Goal: Task Accomplishment & Management: Use online tool/utility

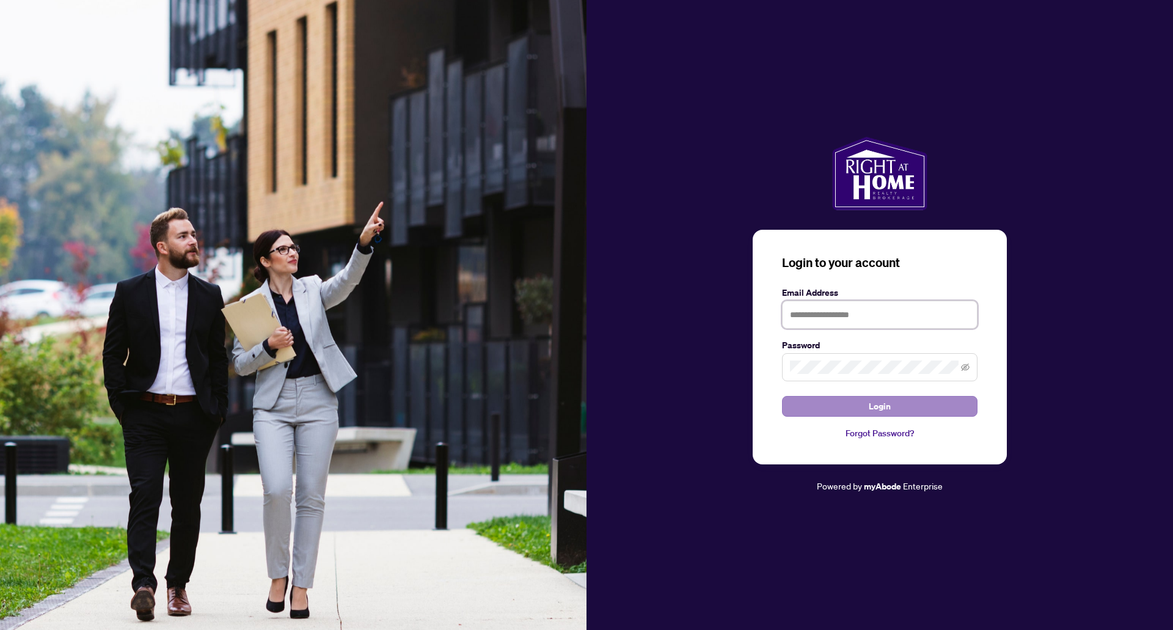
type input "**********"
click at [872, 407] on span "Login" at bounding box center [880, 407] width 22 height 20
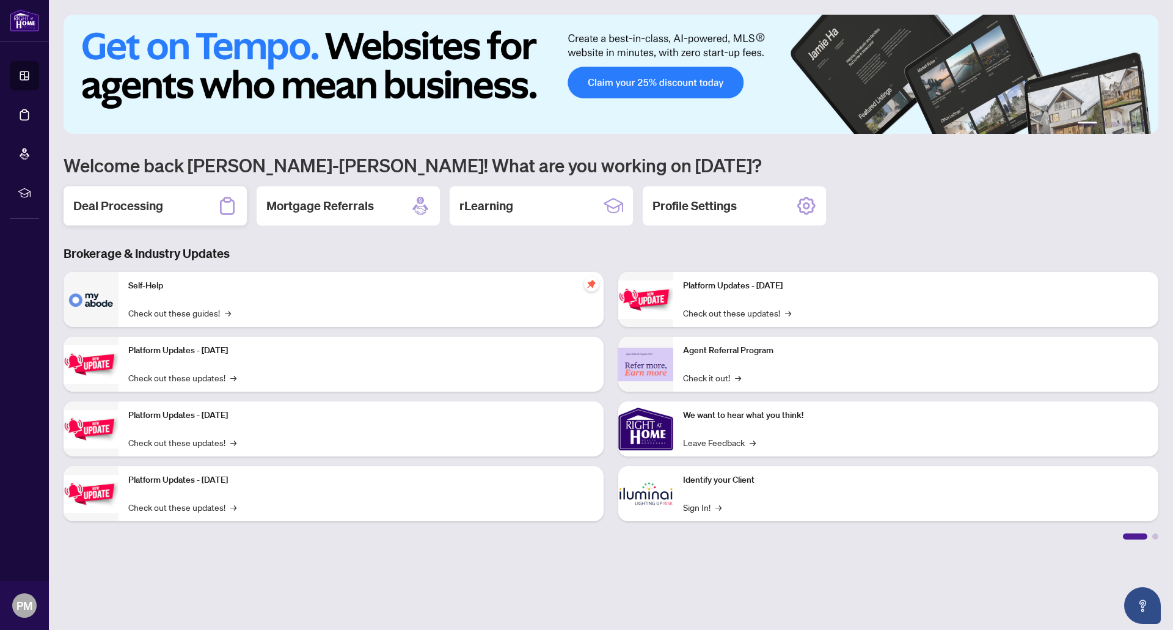
click at [158, 202] on h2 "Deal Processing" at bounding box center [118, 205] width 90 height 17
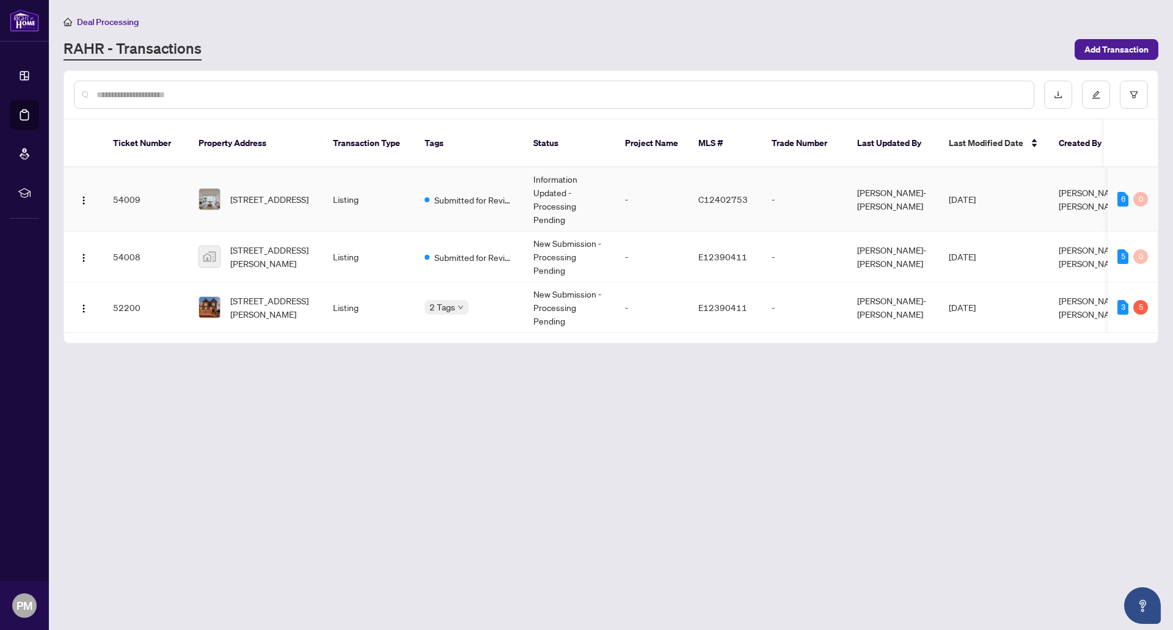
click at [393, 188] on td "Listing" at bounding box center [369, 199] width 92 height 64
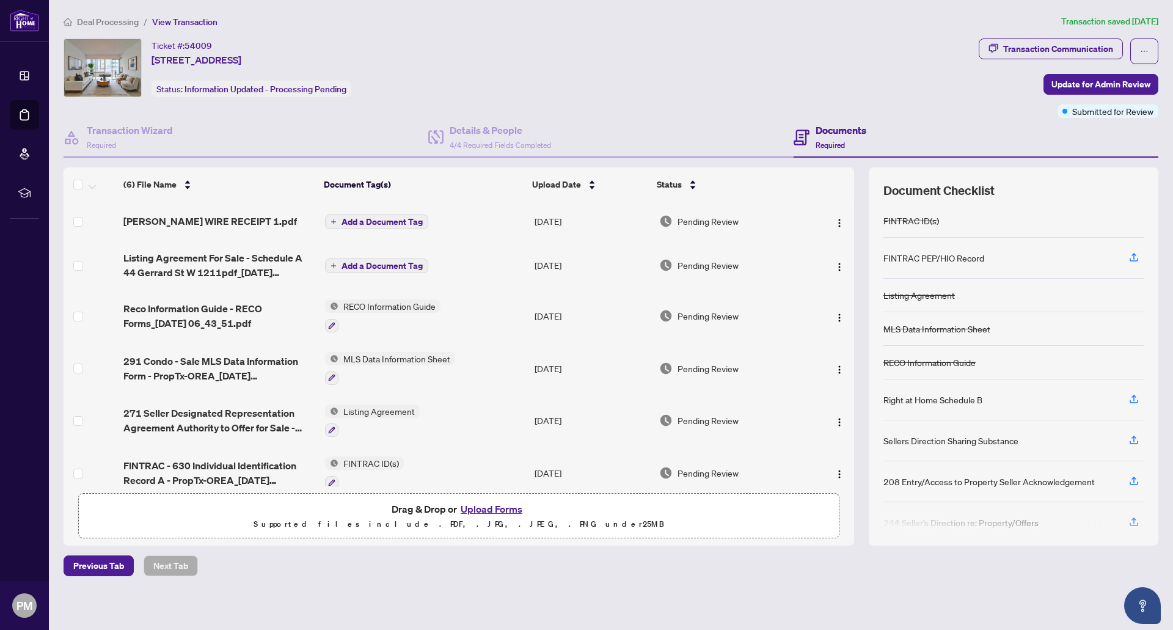
click at [505, 507] on button "Upload Forms" at bounding box center [491, 509] width 69 height 16
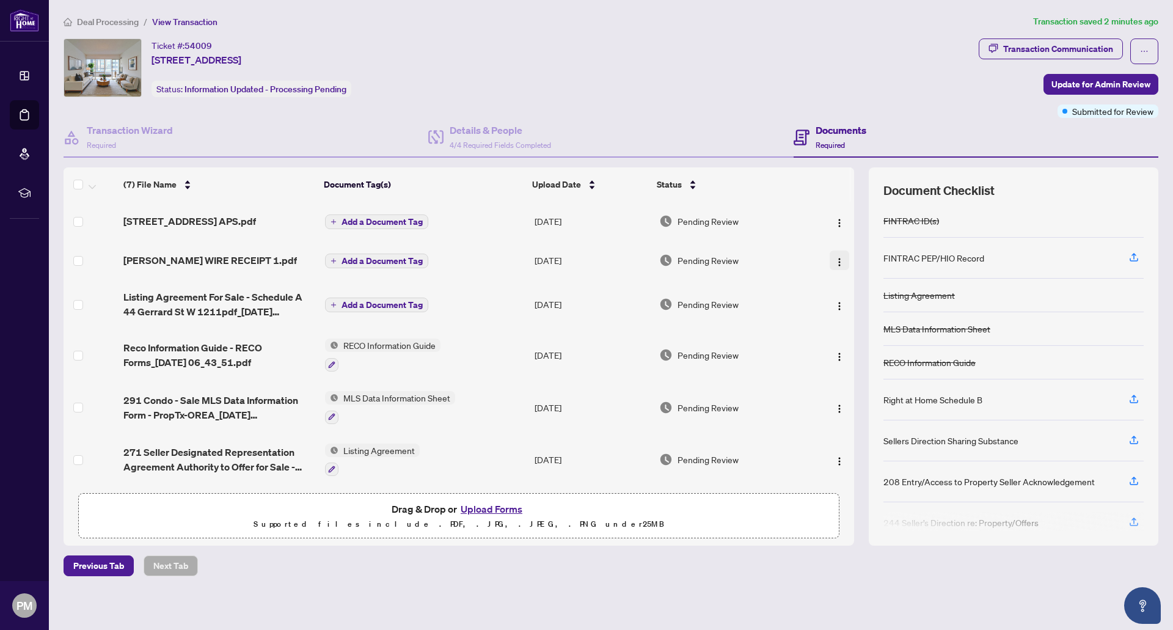
click at [838, 262] on img "button" at bounding box center [840, 262] width 10 height 10
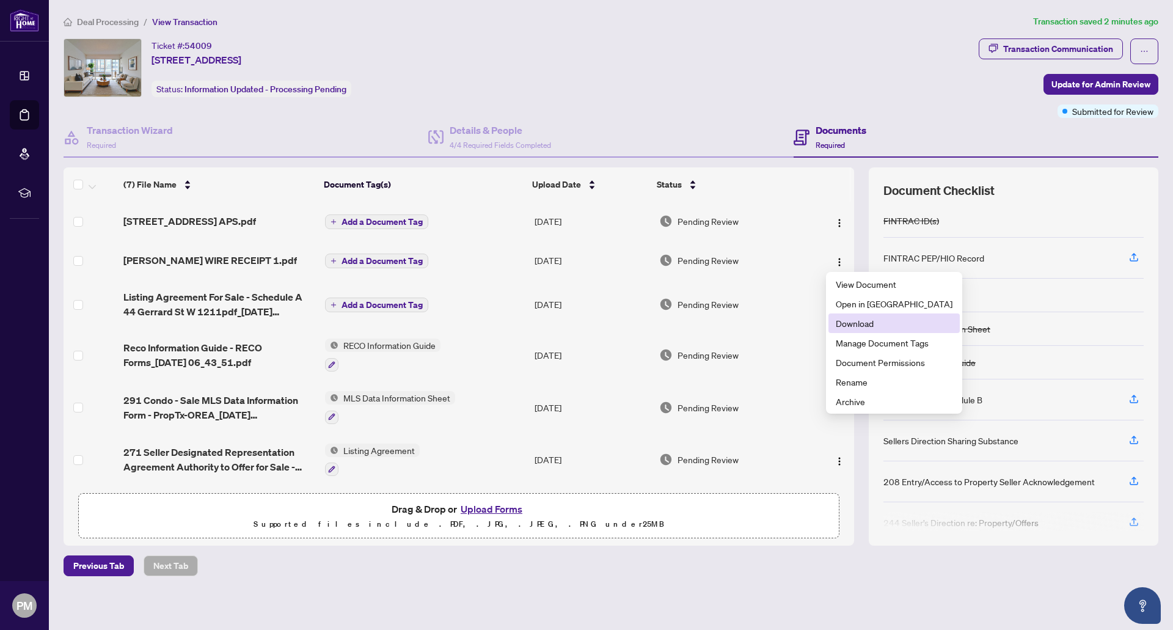
click at [862, 323] on span "Download" at bounding box center [894, 323] width 117 height 13
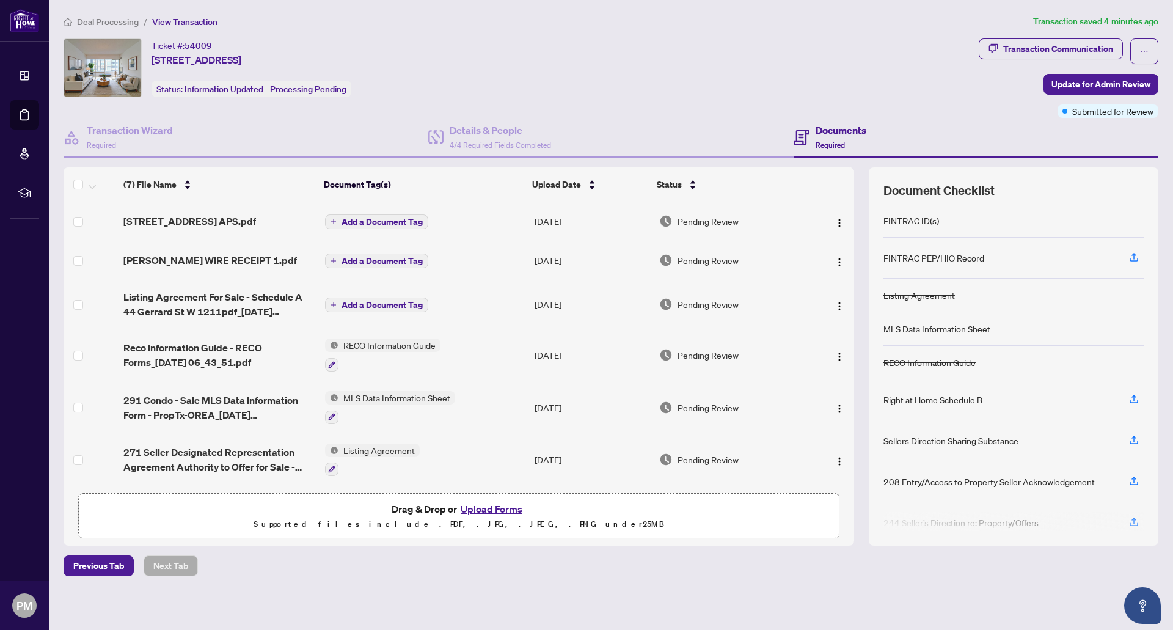
click at [123, 23] on span "Deal Processing" at bounding box center [108, 21] width 62 height 11
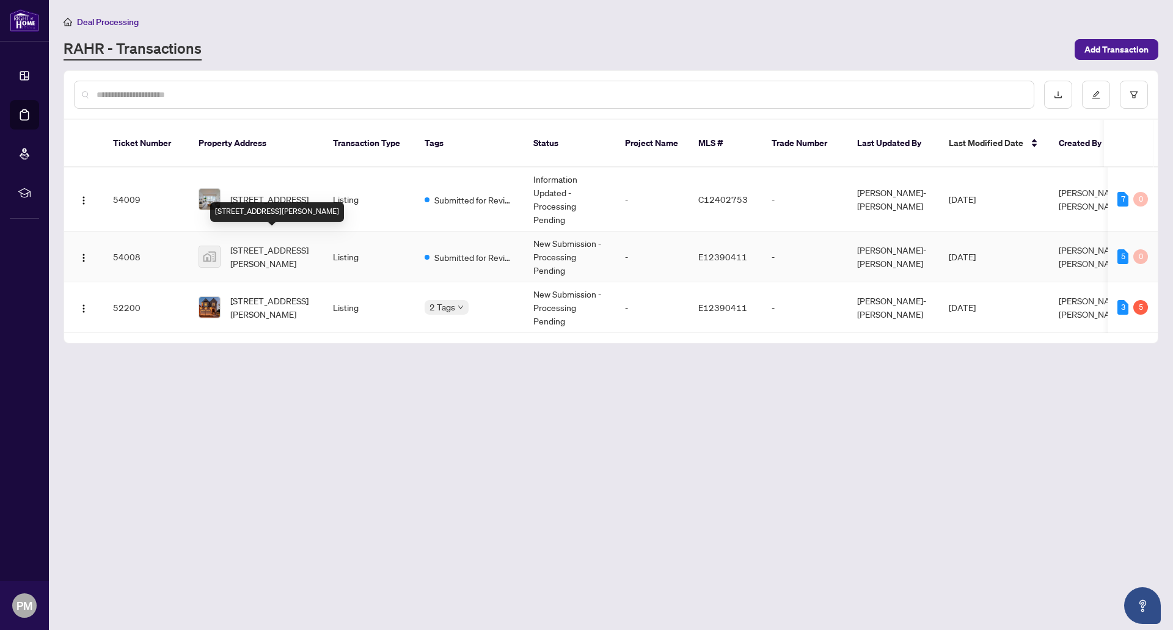
click at [279, 244] on span "[STREET_ADDRESS][PERSON_NAME]" at bounding box center [271, 256] width 83 height 27
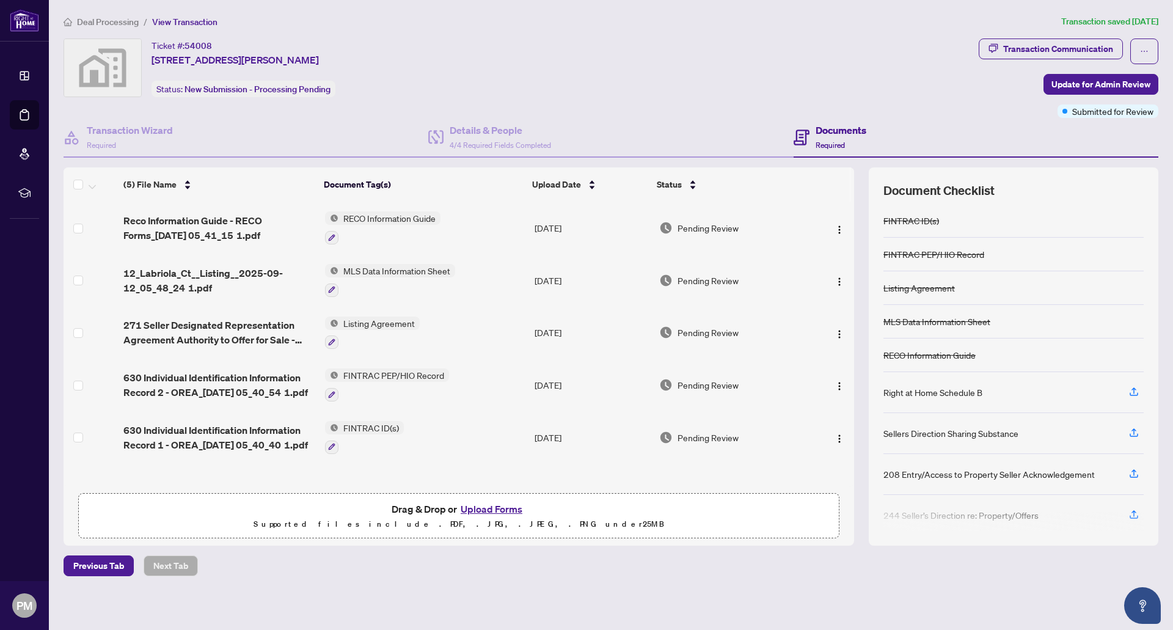
click at [123, 21] on span "Deal Processing" at bounding box center [108, 21] width 62 height 11
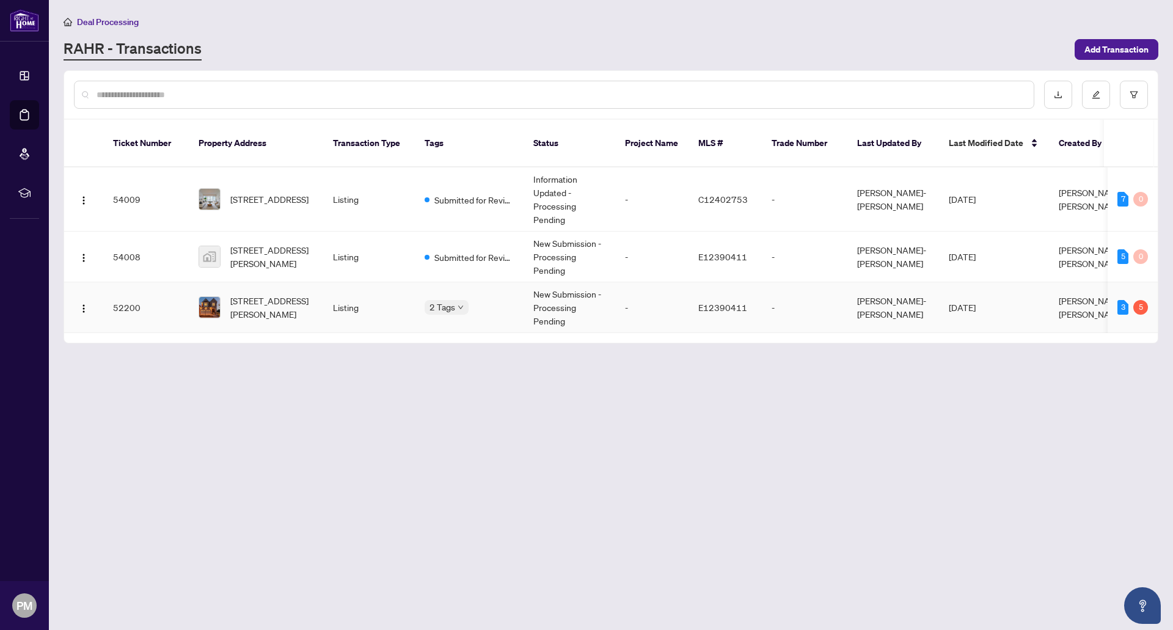
click at [480, 283] on td "2 Tags" at bounding box center [469, 307] width 109 height 51
